Goal: Task Accomplishment & Management: Manage account settings

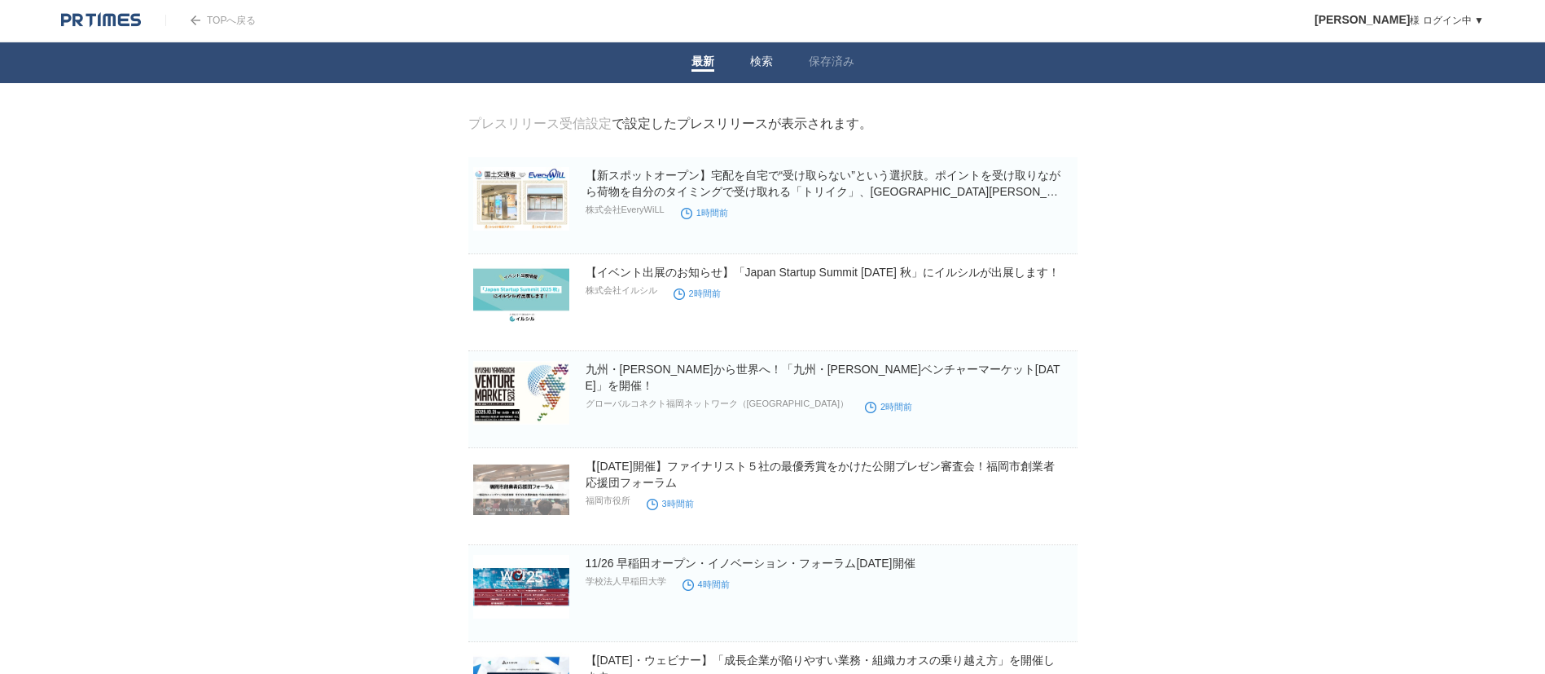
click at [769, 58] on link "検索" at bounding box center [761, 63] width 23 height 17
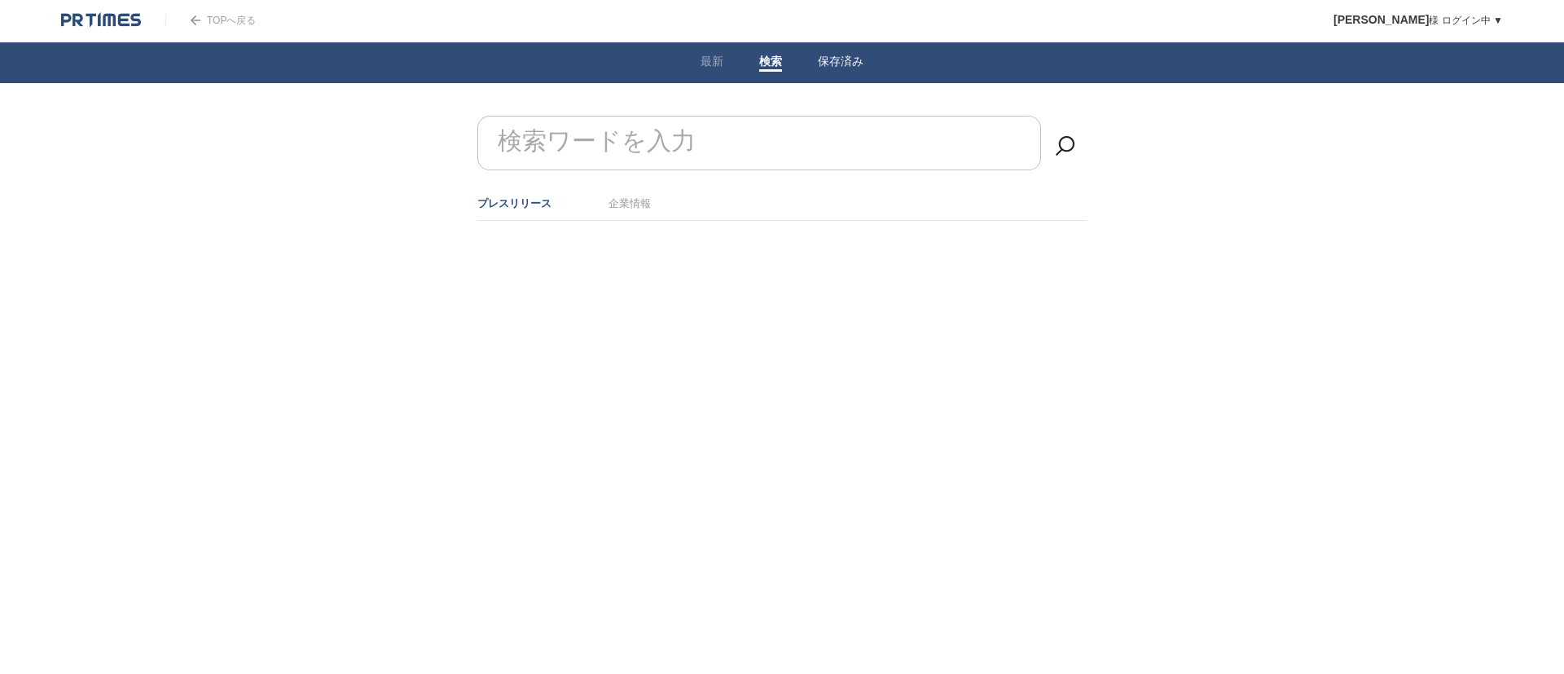
click at [829, 63] on link "保存済み" at bounding box center [841, 63] width 46 height 17
click at [785, 57] on li "検索" at bounding box center [770, 62] width 59 height 41
click at [779, 55] on link "検索" at bounding box center [770, 63] width 23 height 17
click at [837, 58] on link "保存済み" at bounding box center [841, 63] width 46 height 17
click at [704, 66] on link "最新" at bounding box center [711, 63] width 23 height 17
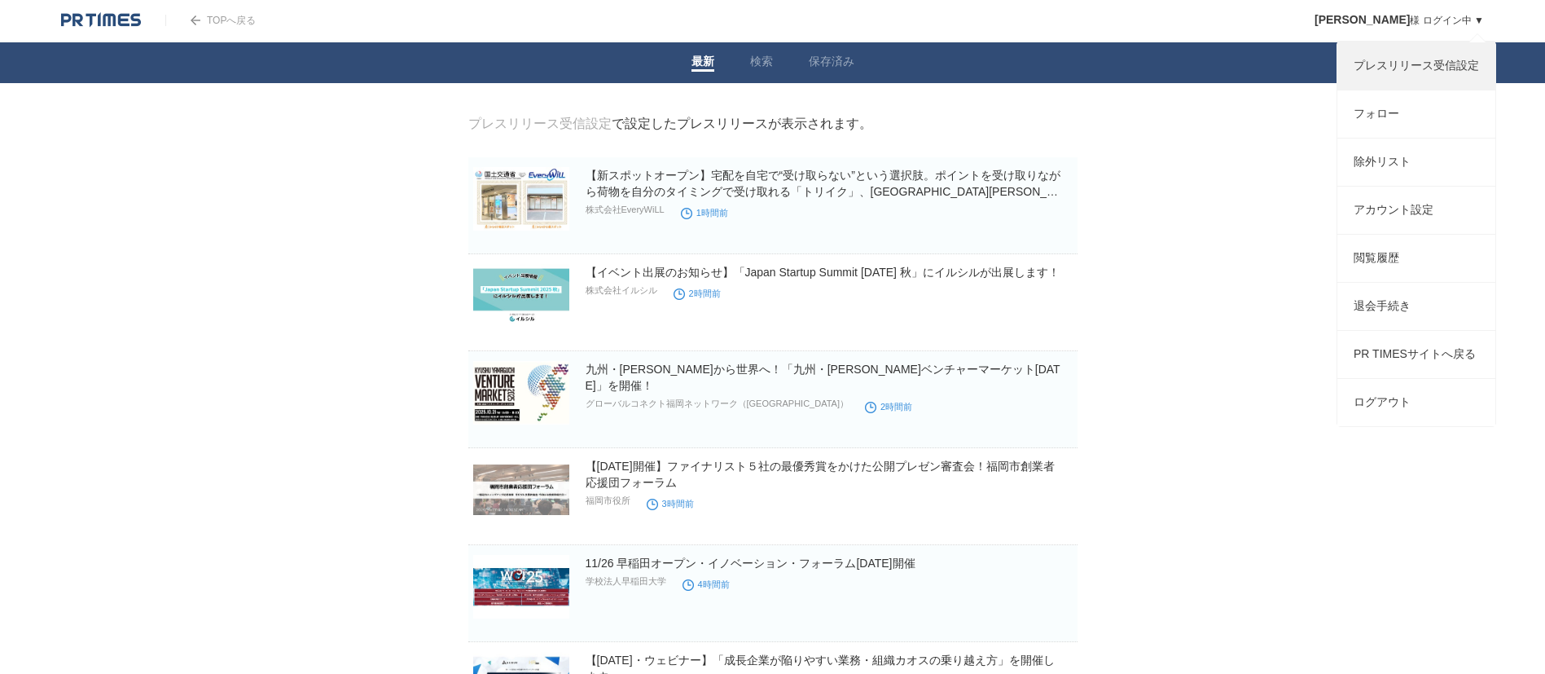
click at [1407, 77] on link "プレスリリース受信設定" at bounding box center [1416, 65] width 158 height 47
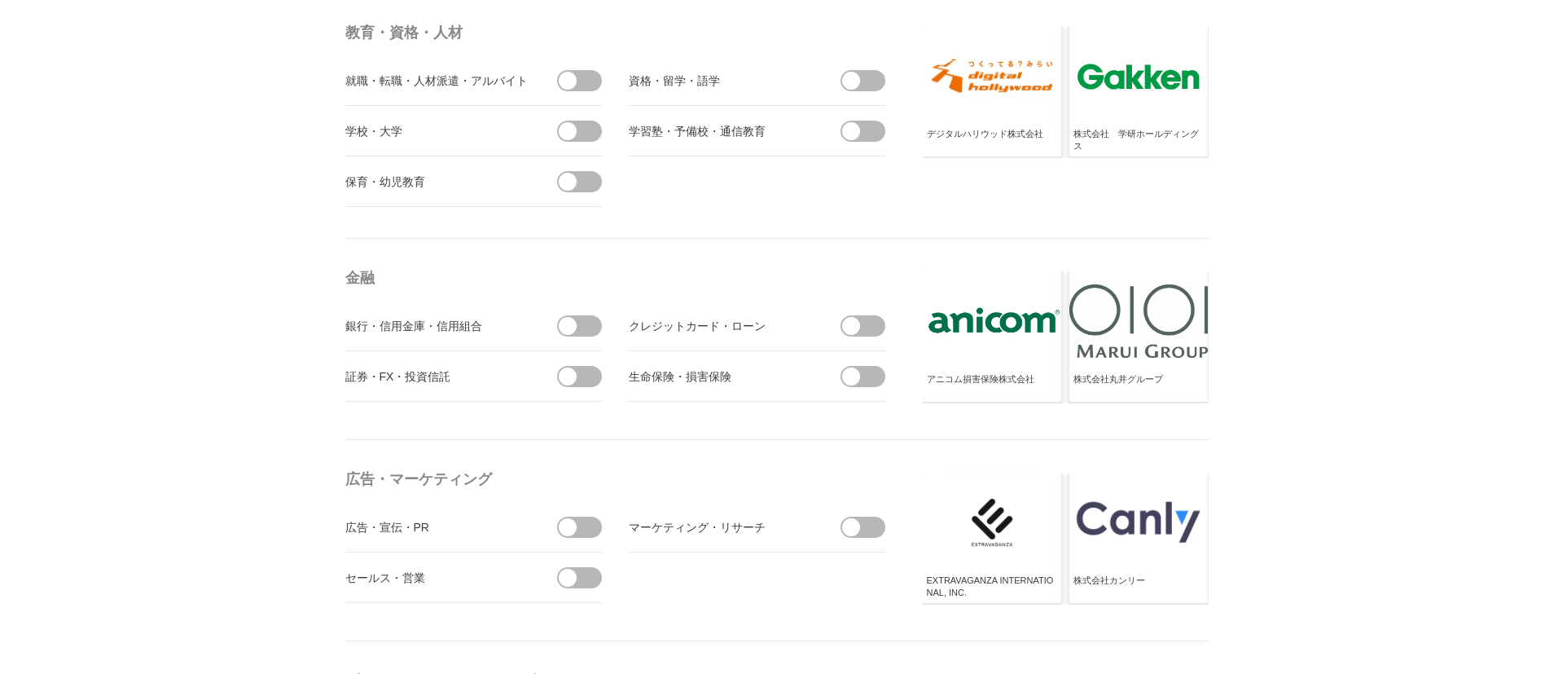
scroll to position [4398, 0]
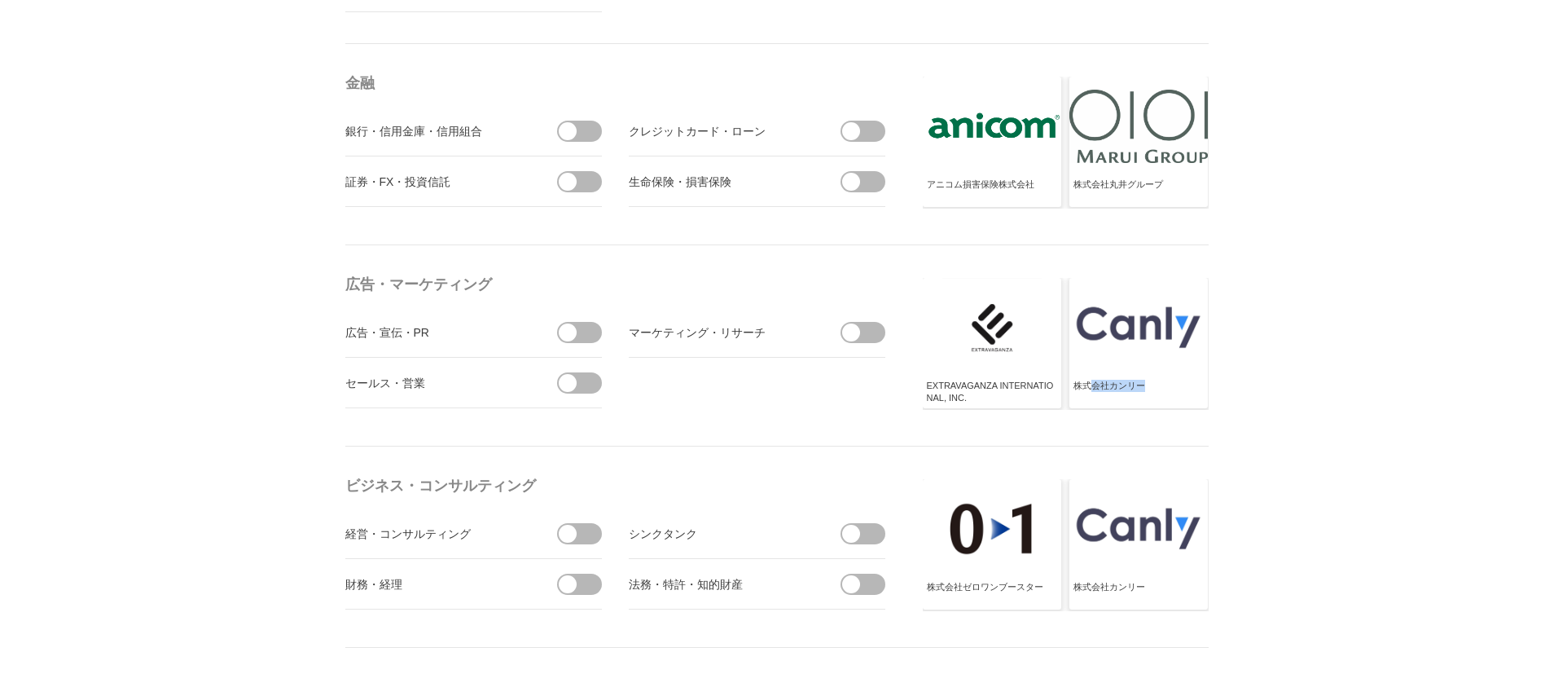
drag, startPoint x: 1148, startPoint y: 386, endPoint x: 1091, endPoint y: 391, distance: 57.2
click at [1091, 391] on div "株式会社カンリー" at bounding box center [1139, 393] width 130 height 26
click at [1103, 352] on div at bounding box center [1138, 327] width 138 height 99
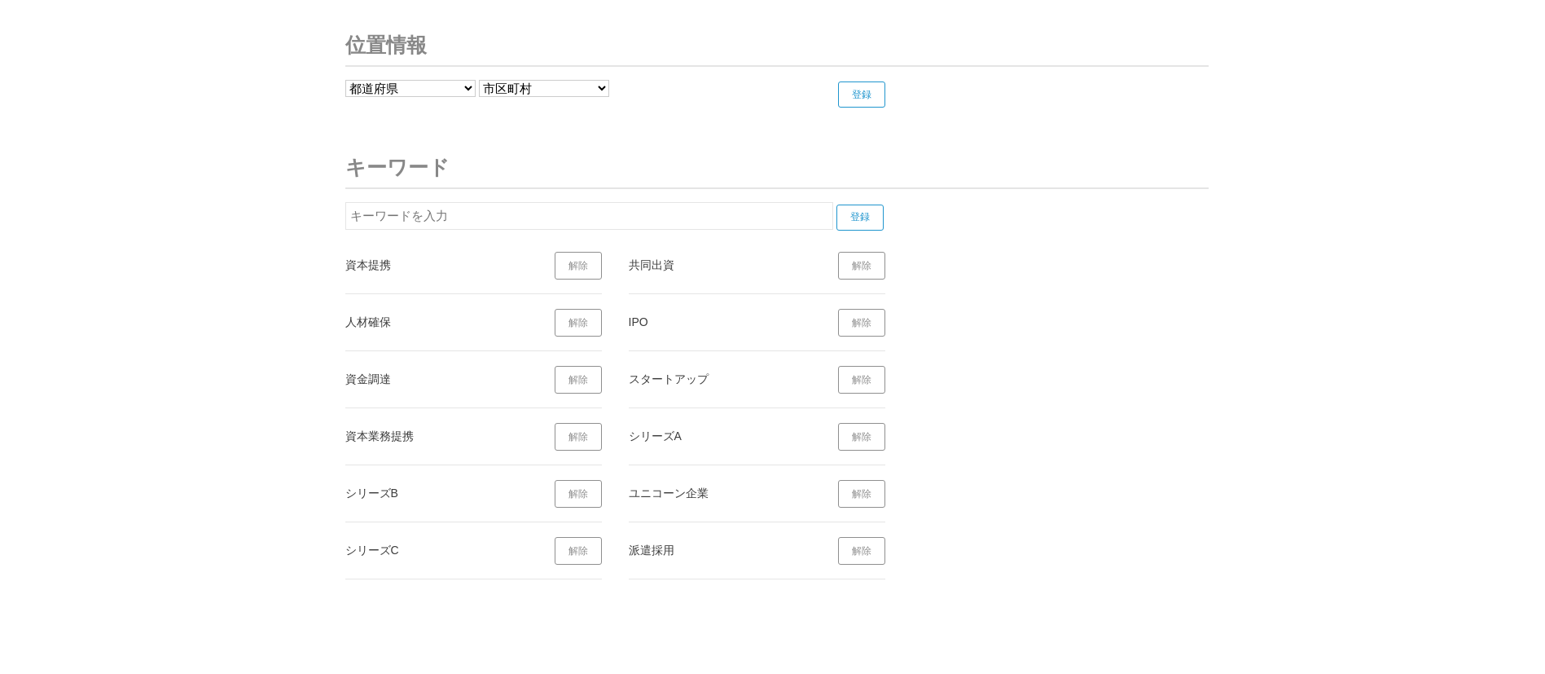
scroll to position [6474, 0]
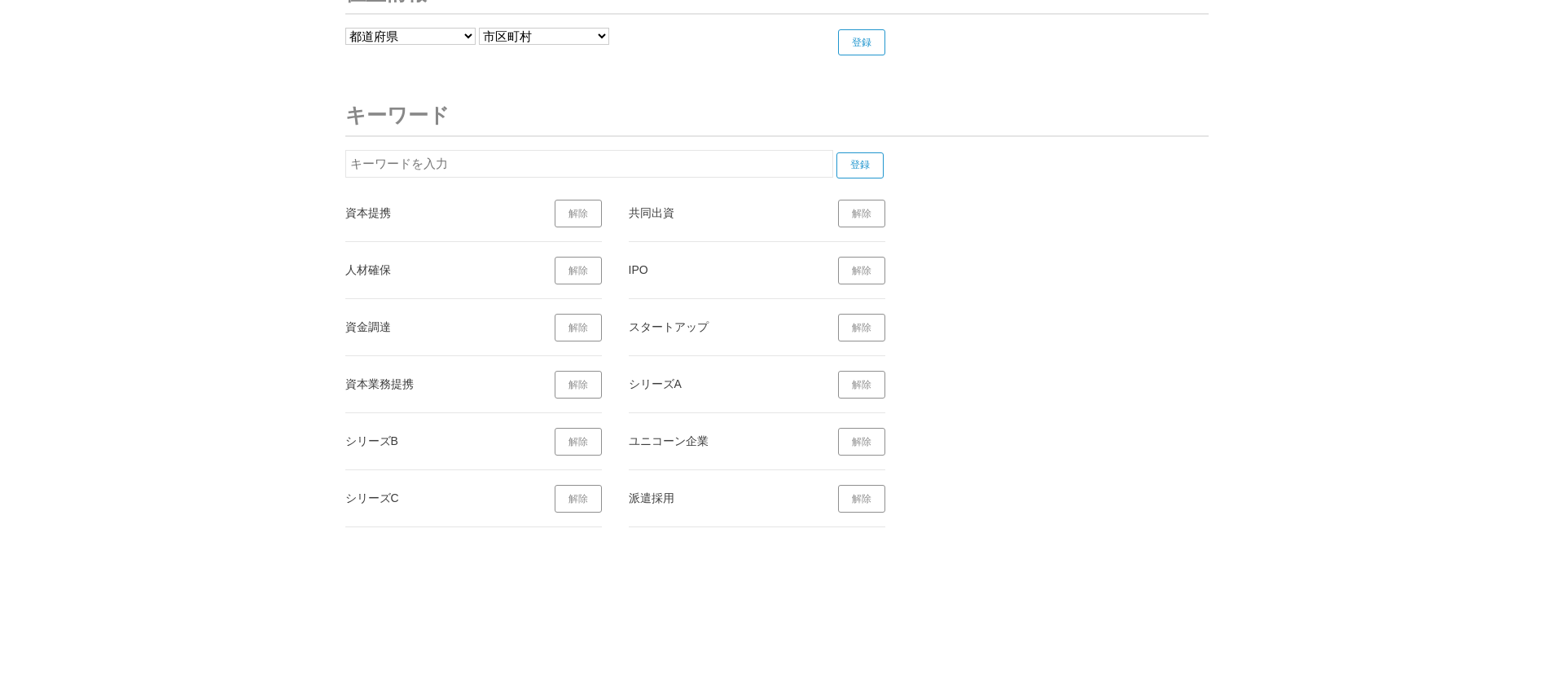
click at [514, 156] on input "text" at bounding box center [589, 164] width 488 height 28
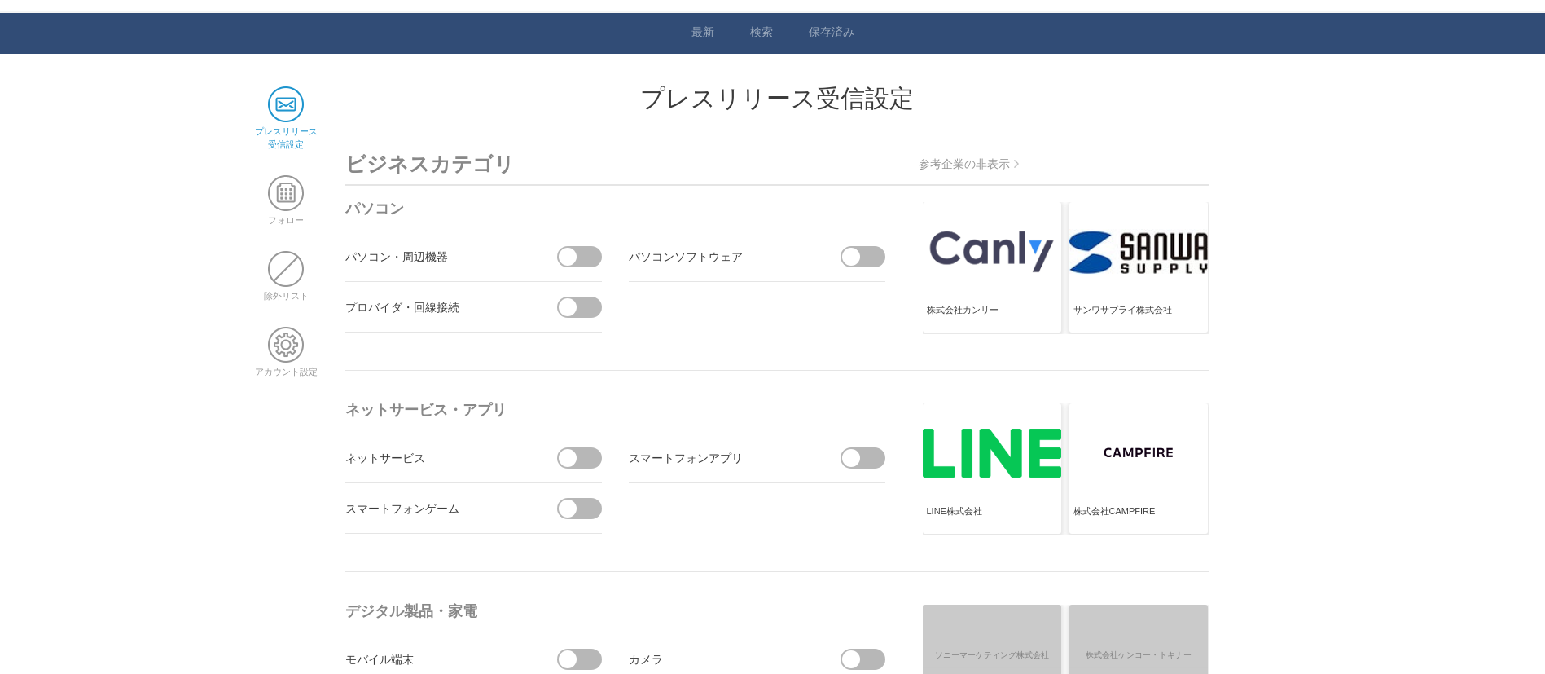
scroll to position [0, 0]
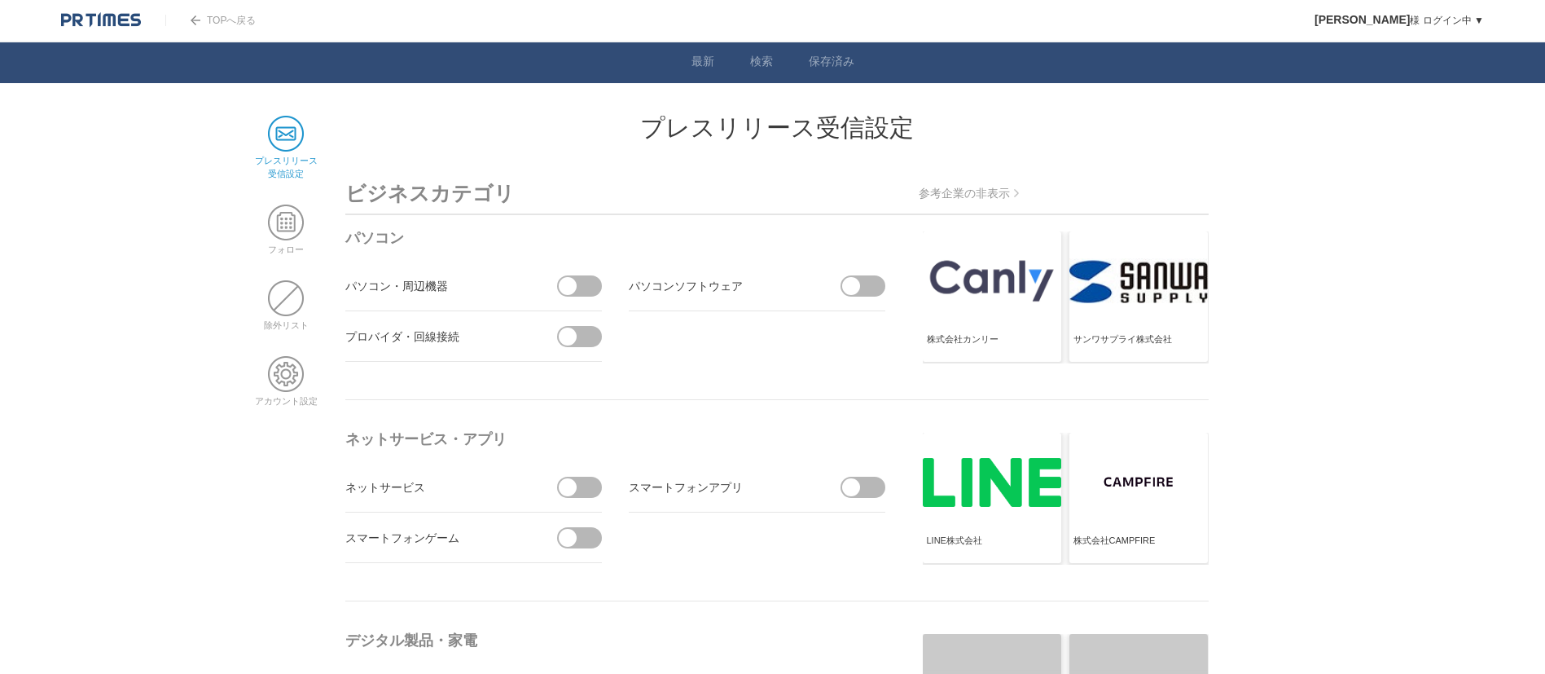
click at [227, 4] on div "TOPへ戻る" at bounding box center [210, 20] width 90 height 41
click at [225, 12] on div "TOPへ戻る" at bounding box center [210, 20] width 90 height 41
click at [221, 20] on link "TOPへ戻る" at bounding box center [210, 20] width 90 height 11
